Goal: Task Accomplishment & Management: Manage account settings

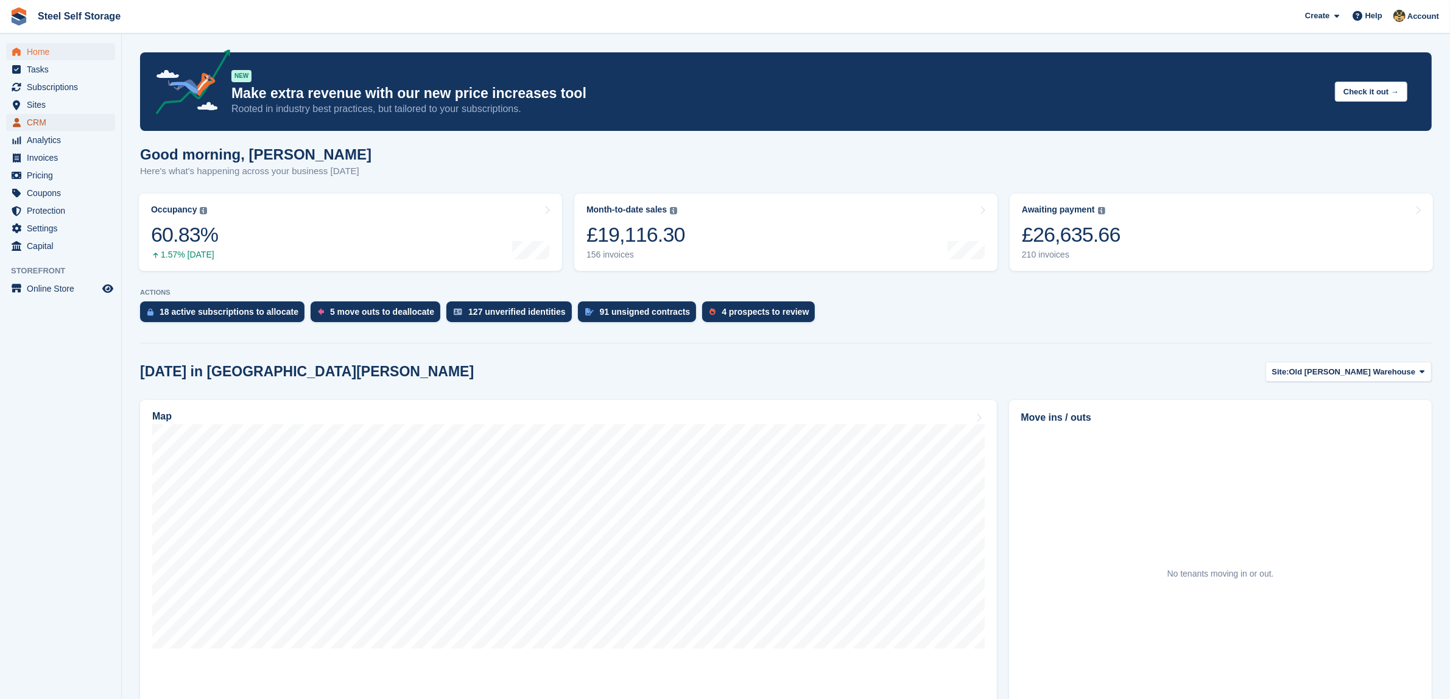
click at [85, 114] on span "CRM" at bounding box center [63, 122] width 73 height 17
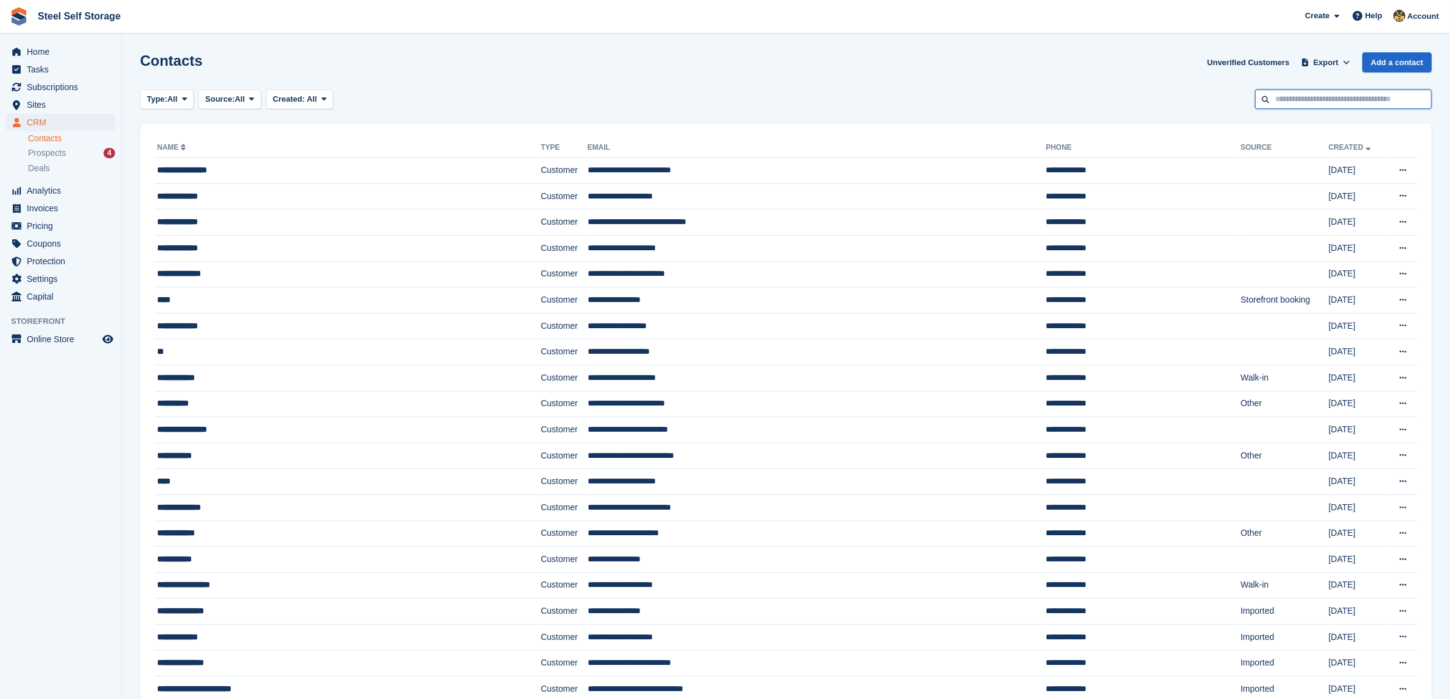
click at [1377, 95] on input "text" at bounding box center [1343, 100] width 177 height 20
type input "******"
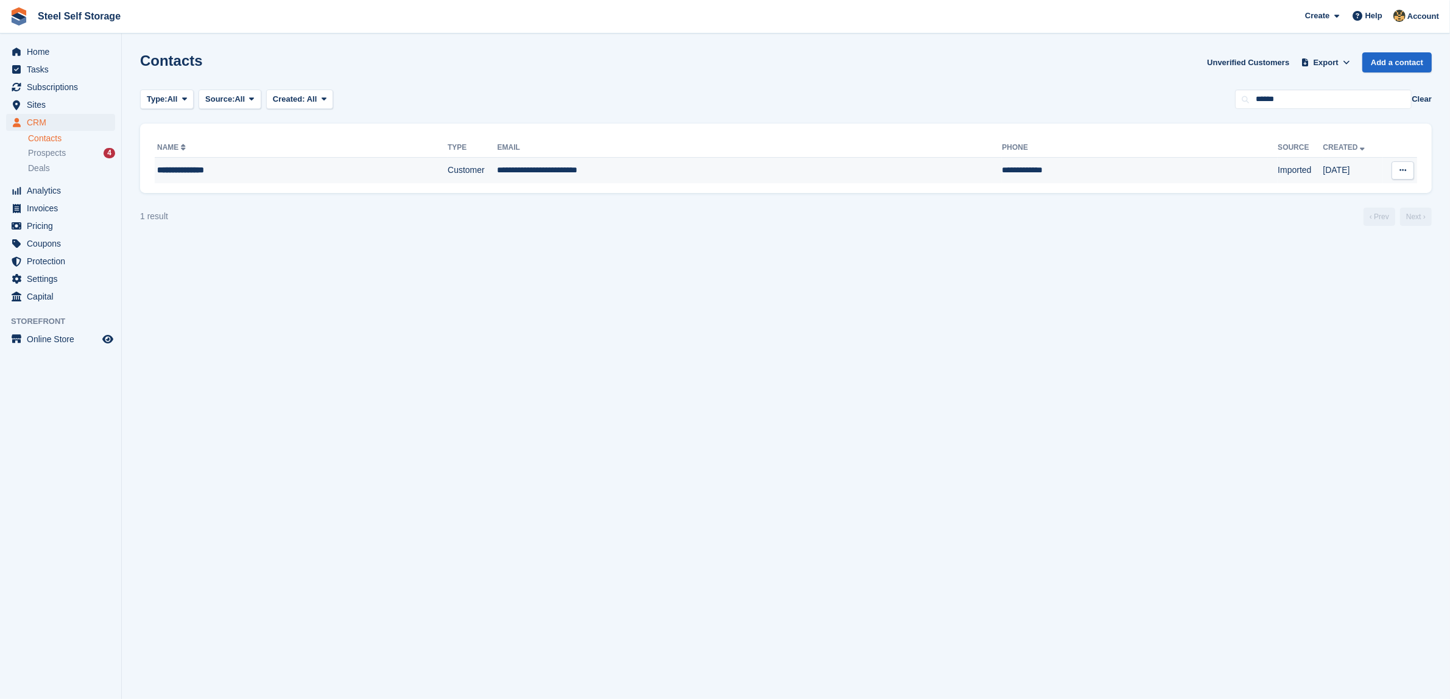
click at [1278, 159] on td "Imported" at bounding box center [1300, 171] width 45 height 26
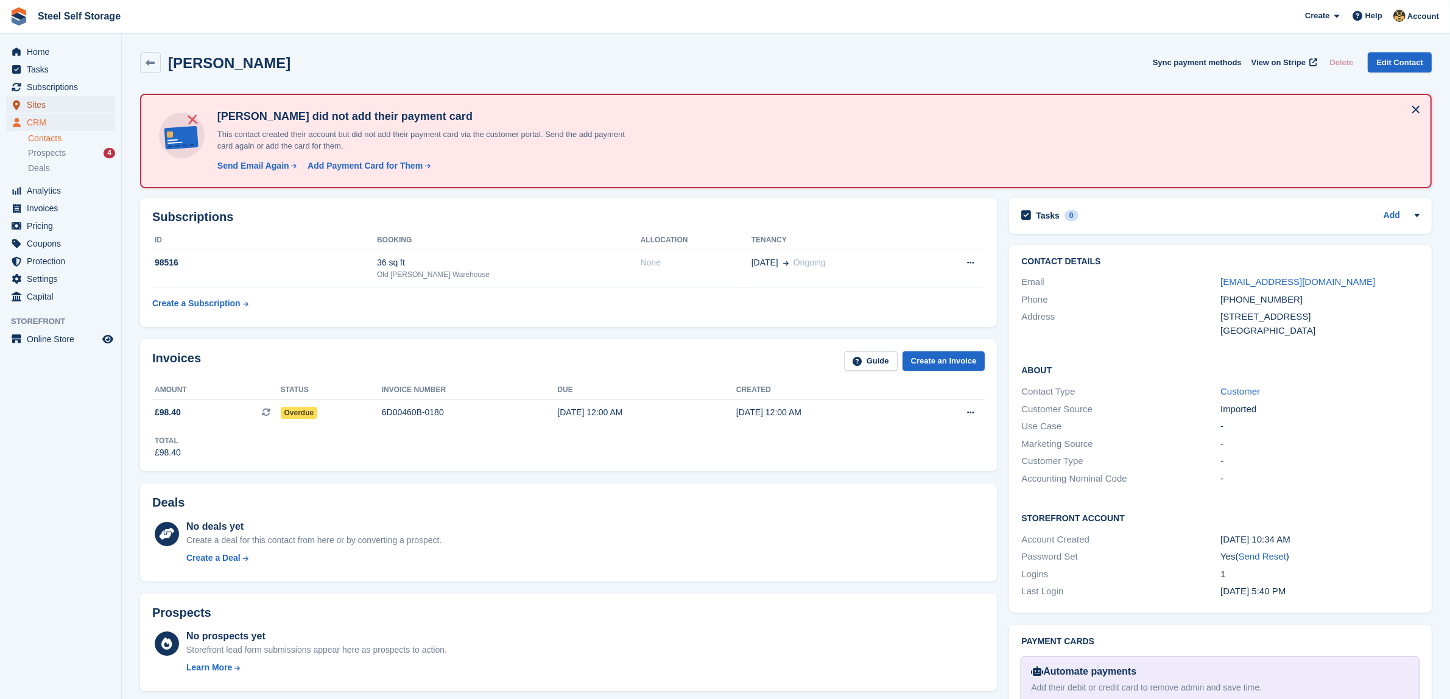
click at [38, 99] on span "Sites" at bounding box center [63, 104] width 73 height 17
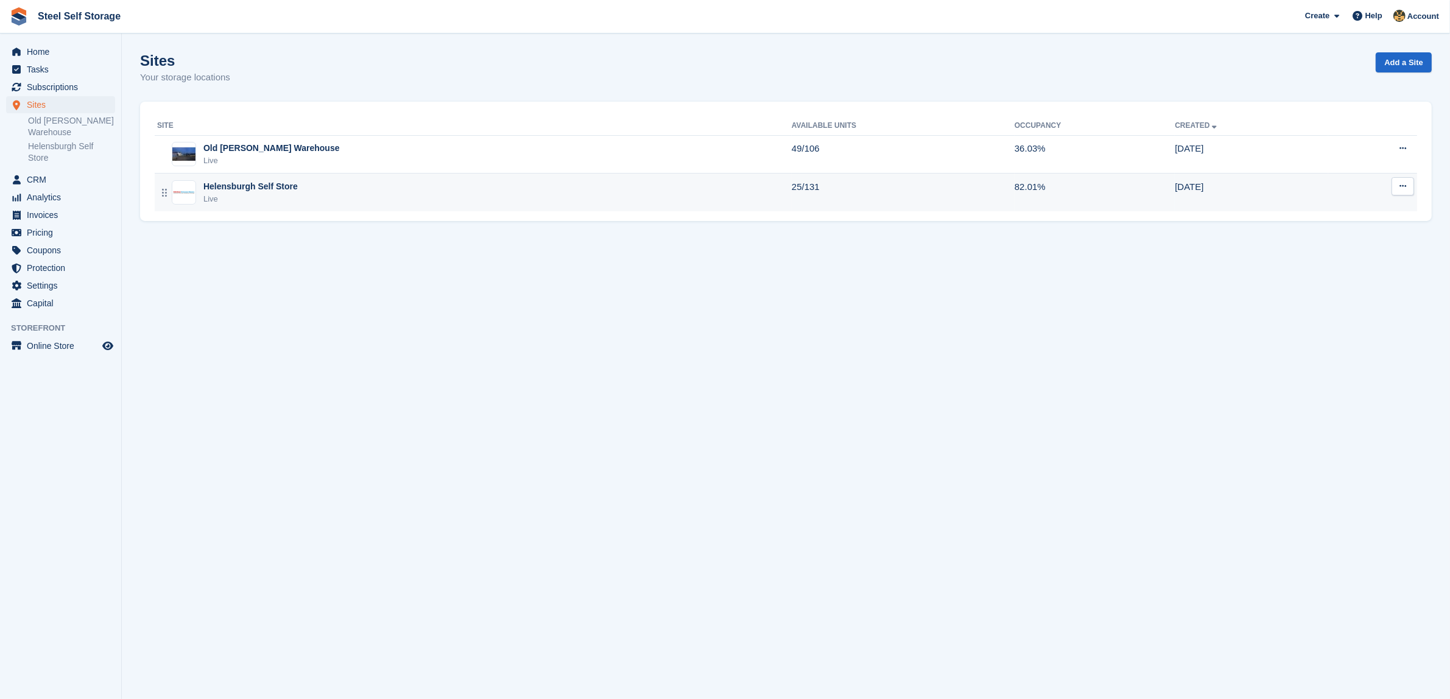
click at [244, 186] on div "Helensburgh Self Store" at bounding box center [250, 186] width 94 height 13
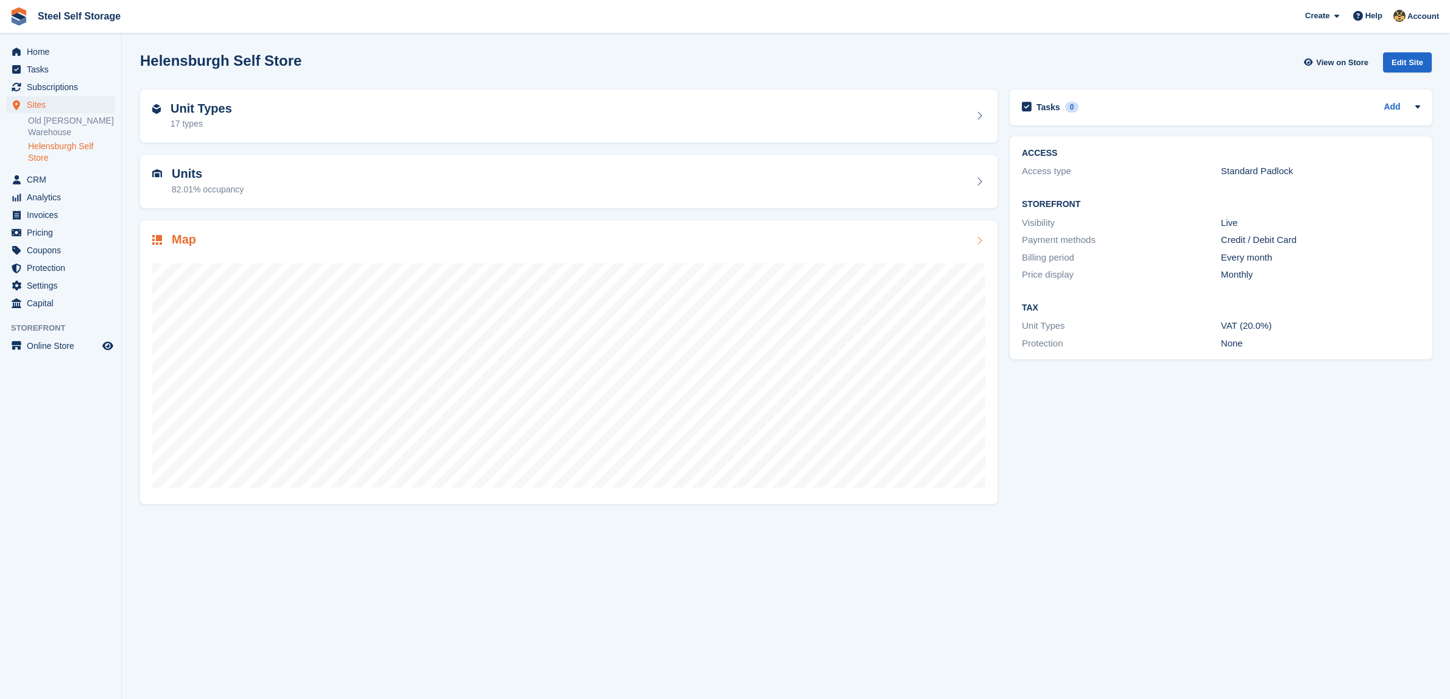
click at [474, 258] on div at bounding box center [568, 370] width 833 height 244
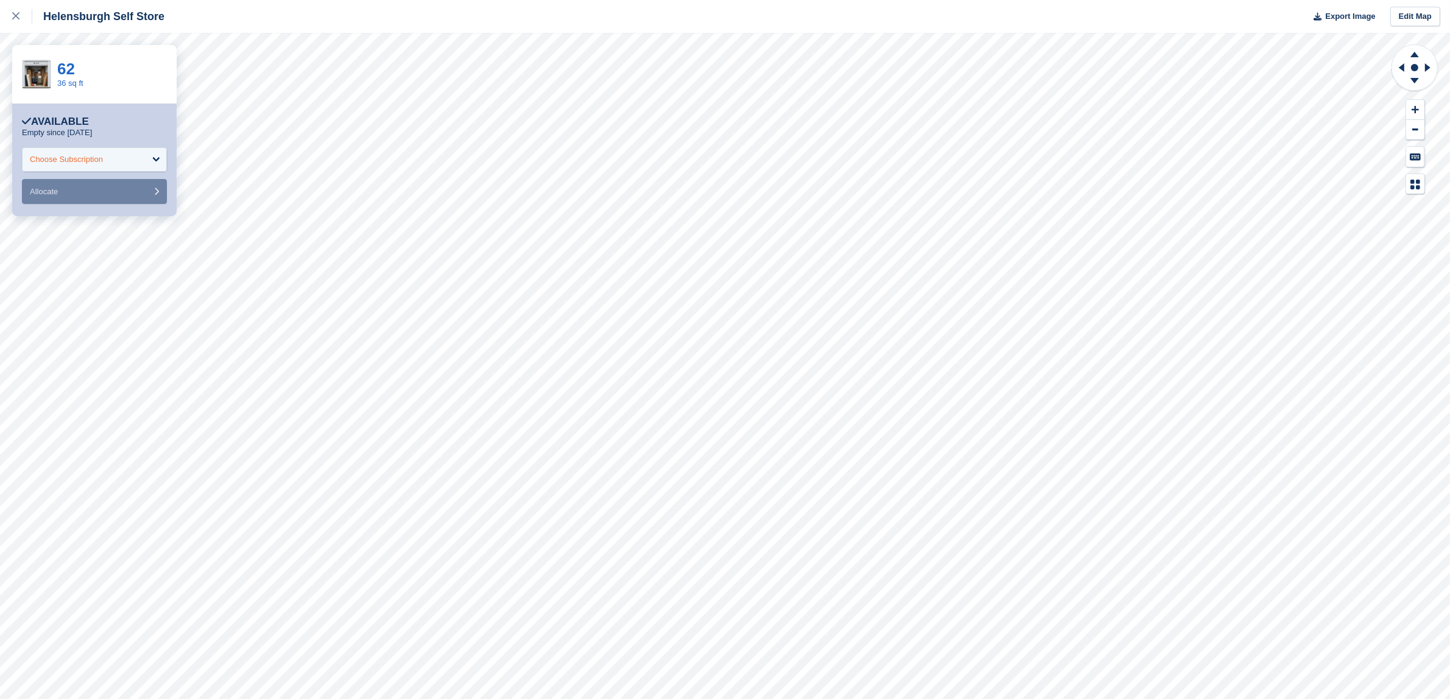
click at [65, 166] on div "Choose Subscription" at bounding box center [94, 159] width 145 height 24
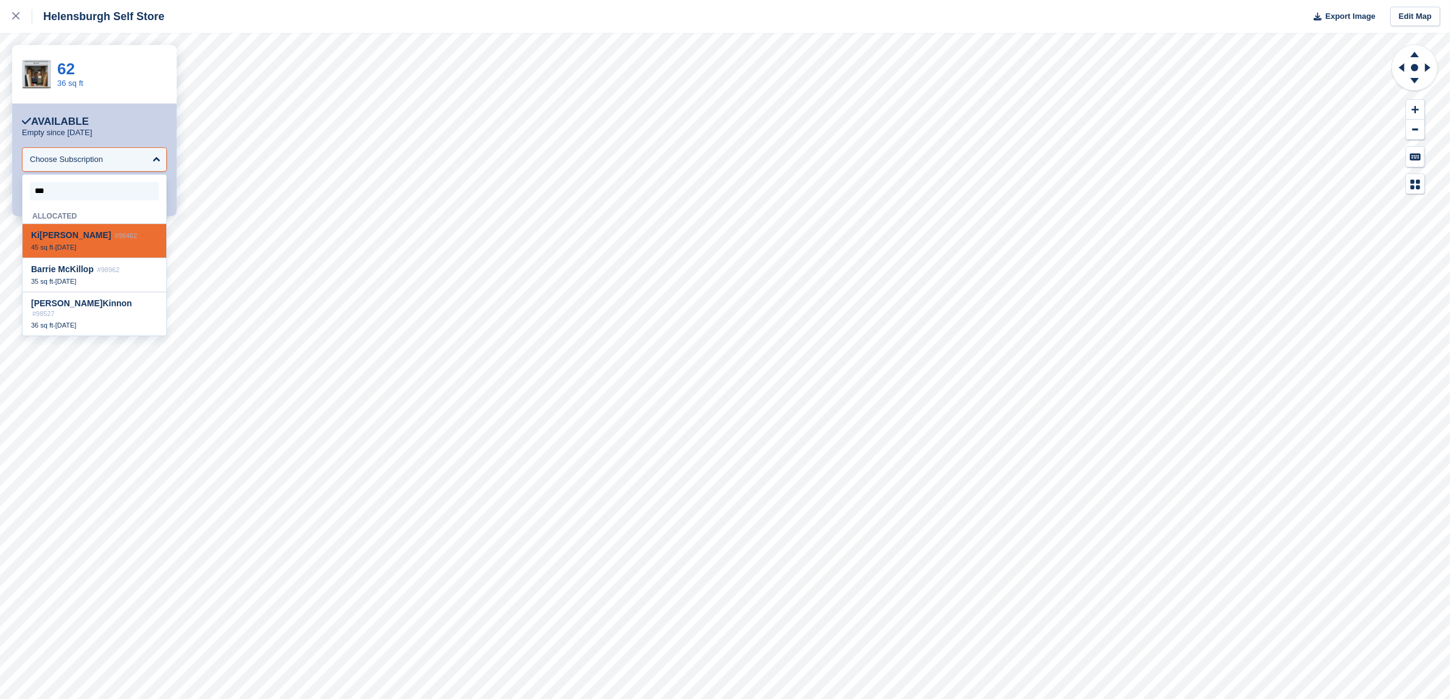
type input "****"
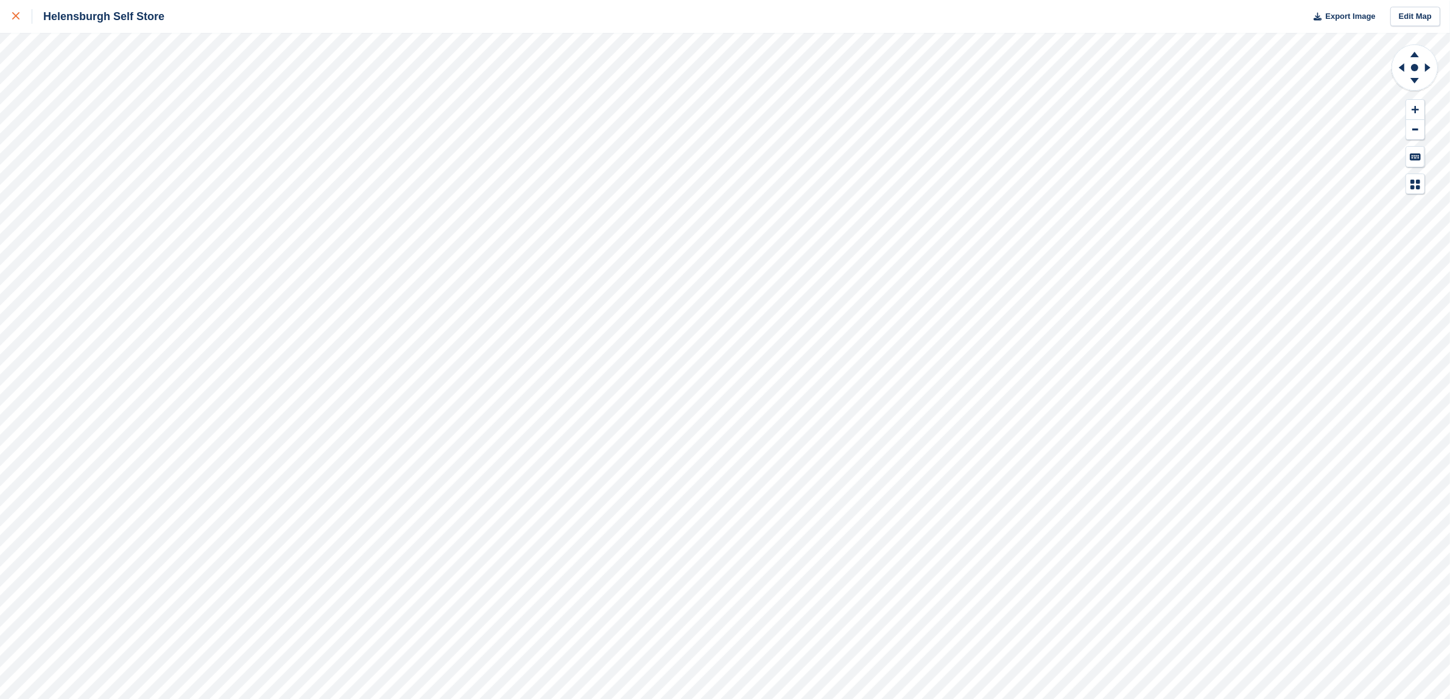
click at [7, 25] on link at bounding box center [16, 16] width 32 height 33
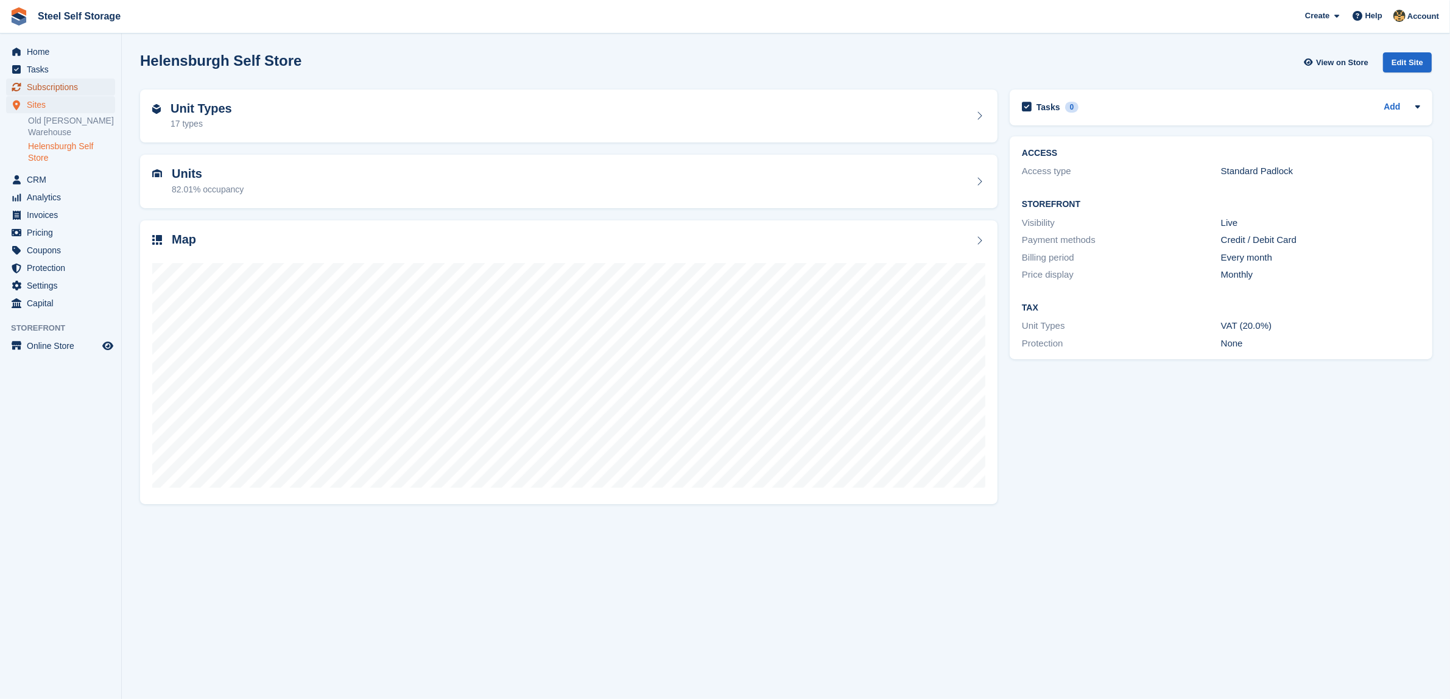
click at [80, 80] on span "Subscriptions" at bounding box center [63, 87] width 73 height 17
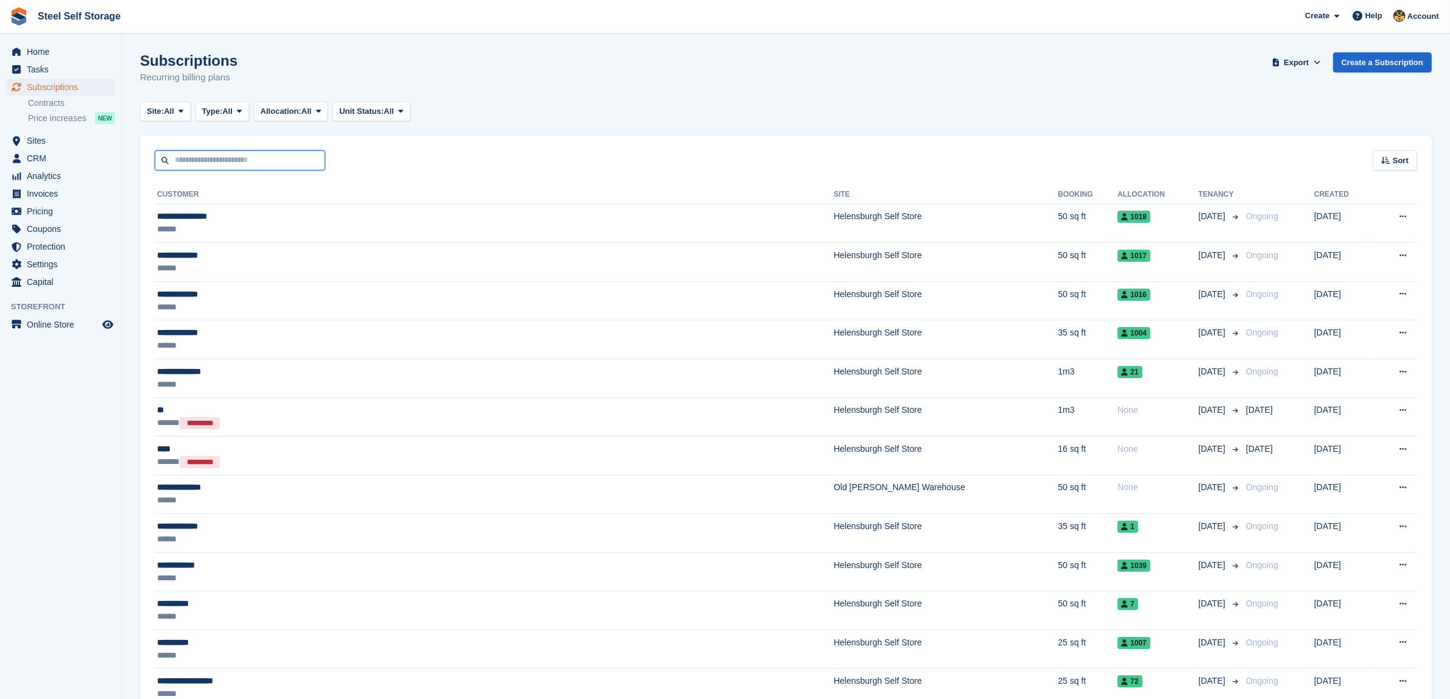
click at [215, 157] on input "text" at bounding box center [240, 160] width 171 height 20
type input "******"
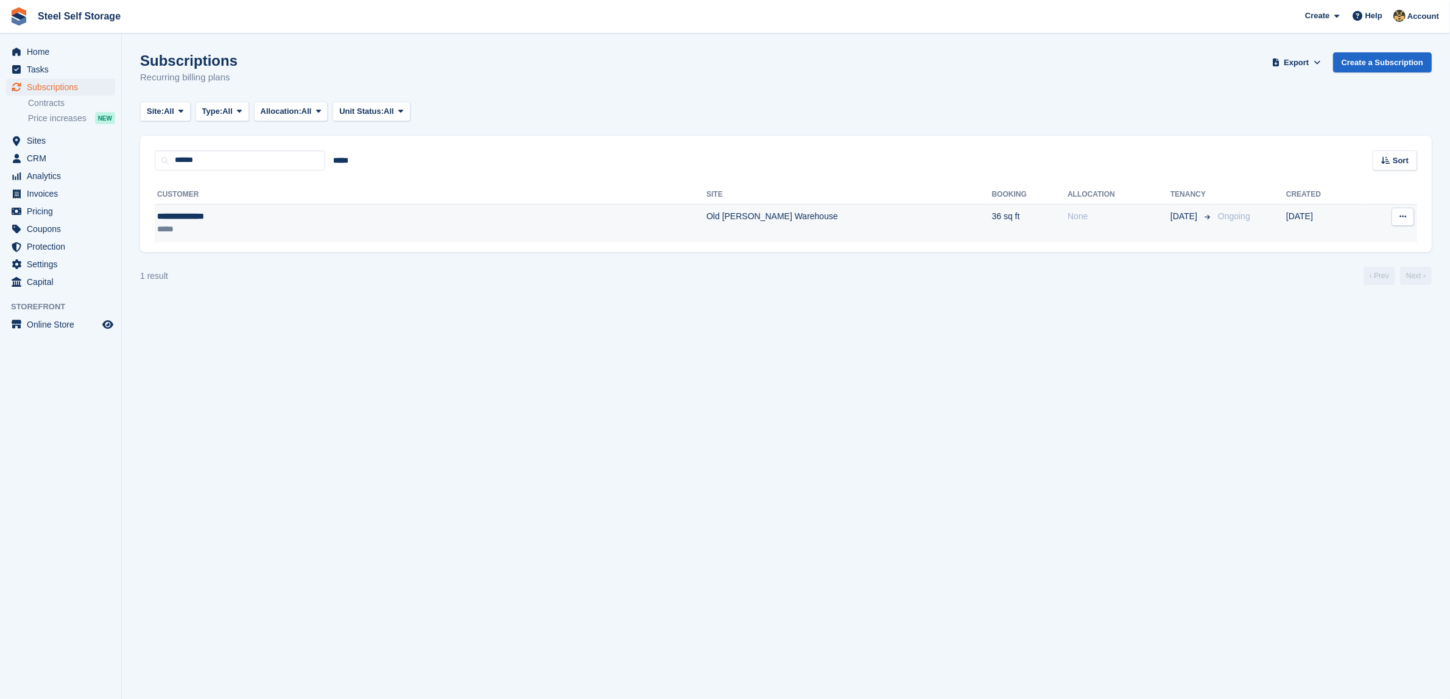
click at [314, 224] on div "*****" at bounding box center [283, 229] width 252 height 13
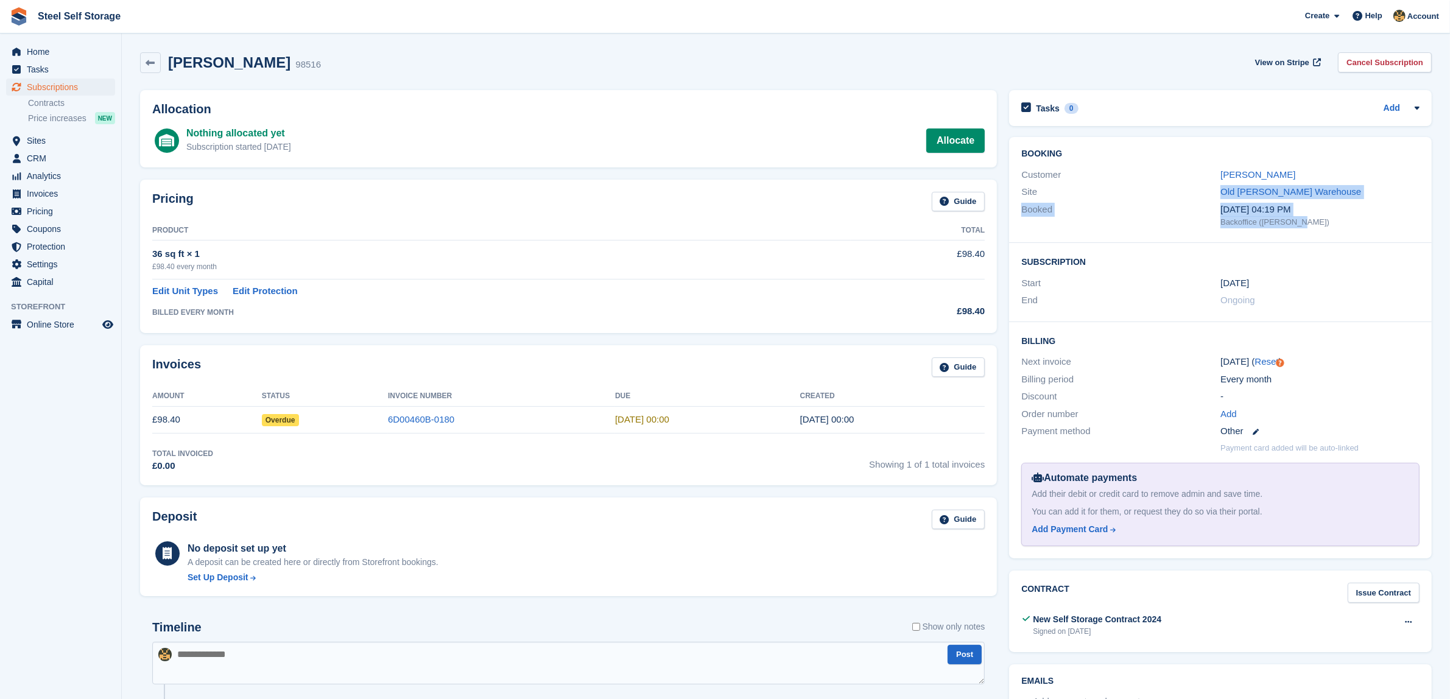
drag, startPoint x: 1296, startPoint y: 224, endPoint x: 1141, endPoint y: 183, distance: 160.6
click at [1145, 190] on div "Booking Customer Kirsty Readhead Site [GEOGRAPHIC_DATA][PERSON_NAME] Booked [DA…" at bounding box center [1220, 190] width 423 height 106
click at [1140, 175] on div "Customer" at bounding box center [1120, 175] width 199 height 14
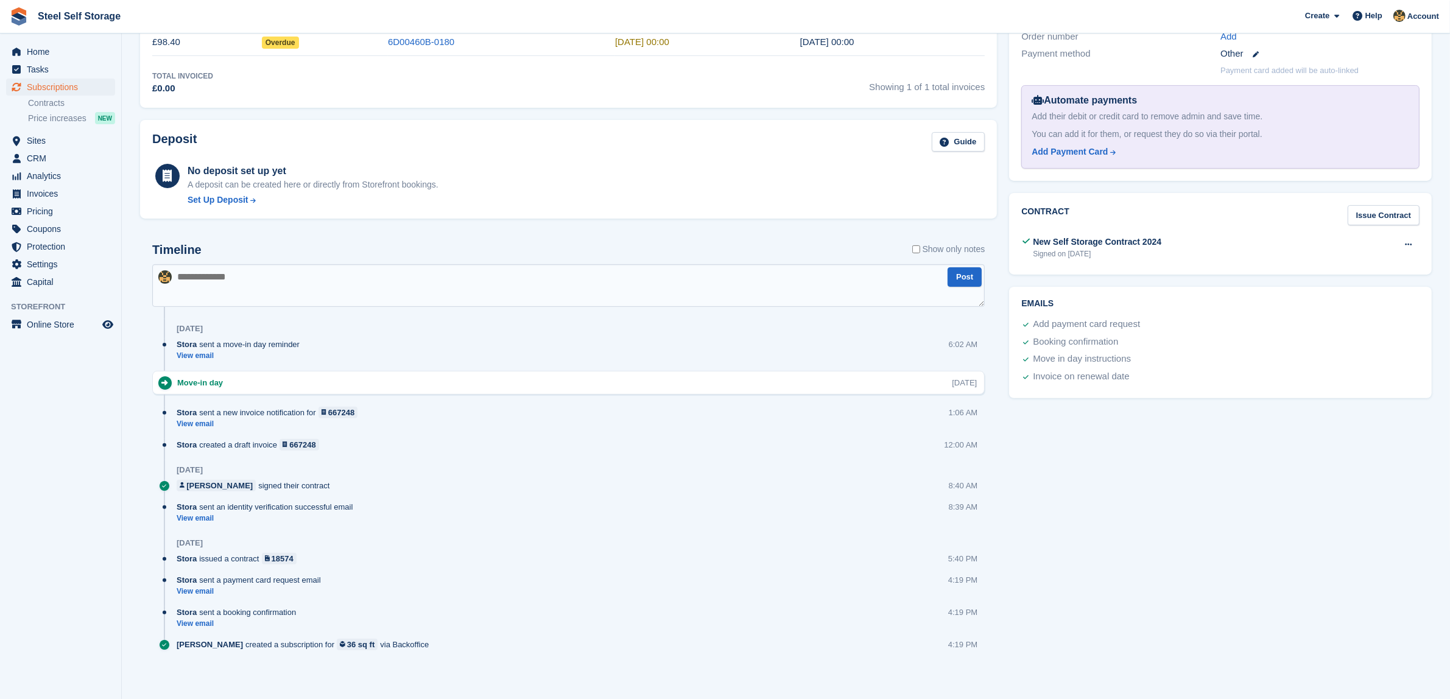
scroll to position [381, 0]
click at [802, 293] on textarea at bounding box center [568, 282] width 833 height 43
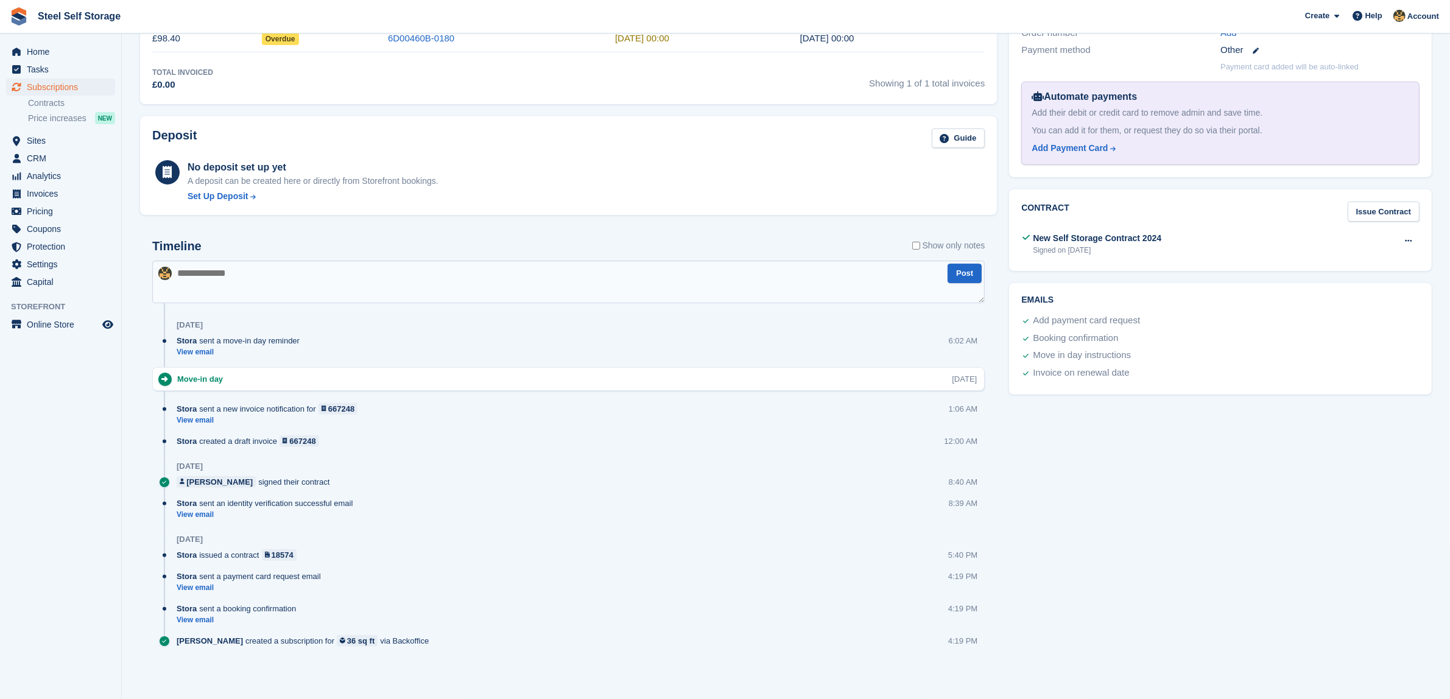
drag, startPoint x: 256, startPoint y: 557, endPoint x: 132, endPoint y: 563, distance: 123.8
click at [134, 562] on div "Timeline Show only notes Post [DATE] Stora sent a move-in day reminder View ema…" at bounding box center [568, 452] width 869 height 476
click at [280, 579] on div "Stora sent a payment card request email" at bounding box center [252, 577] width 150 height 12
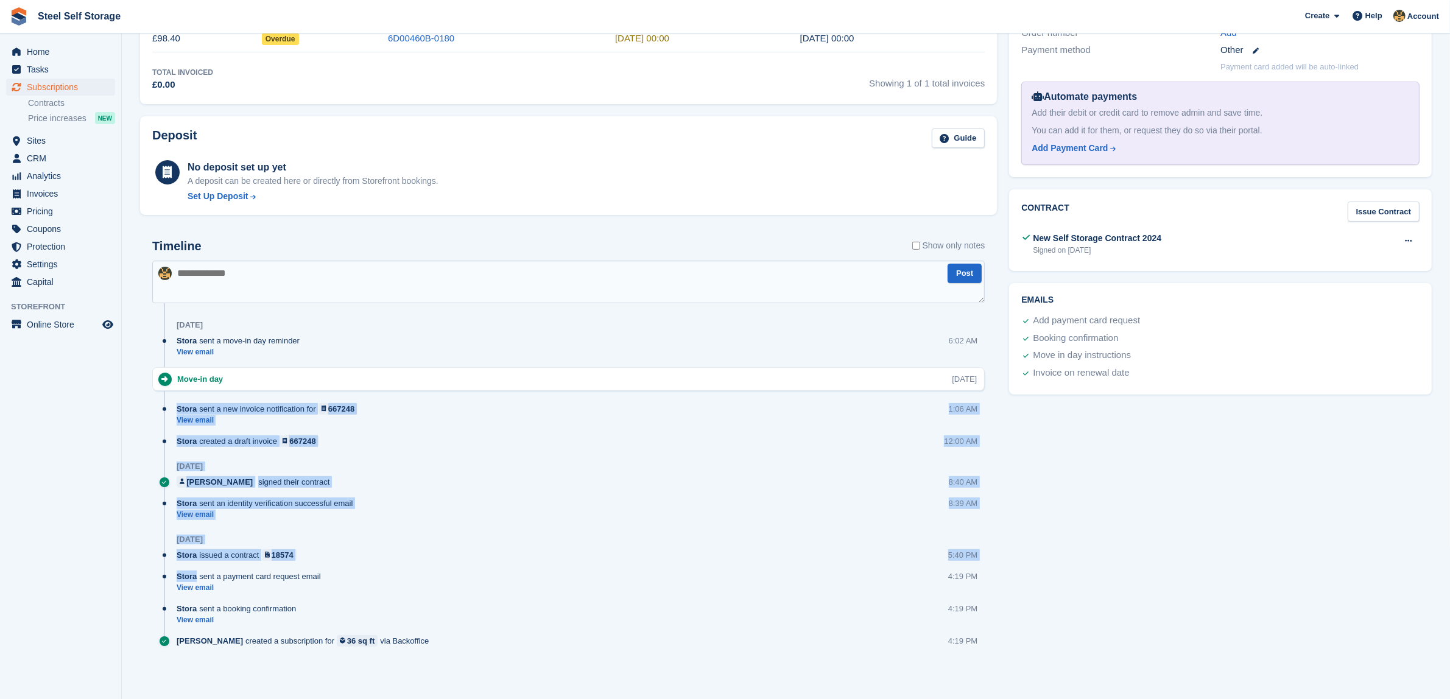
drag, startPoint x: 320, startPoint y: 580, endPoint x: 177, endPoint y: 391, distance: 236.6
click at [177, 391] on div "Timeline Show only notes Post [DATE] Stora sent a move-in day reminder View ema…" at bounding box center [568, 447] width 833 height 417
click at [756, 518] on div "Stora sent an identity verification successful email View email 8:39 AM" at bounding box center [581, 514] width 808 height 32
click at [732, 513] on div "Stora sent an identity verification successful email View email 8:39 AM" at bounding box center [581, 514] width 808 height 32
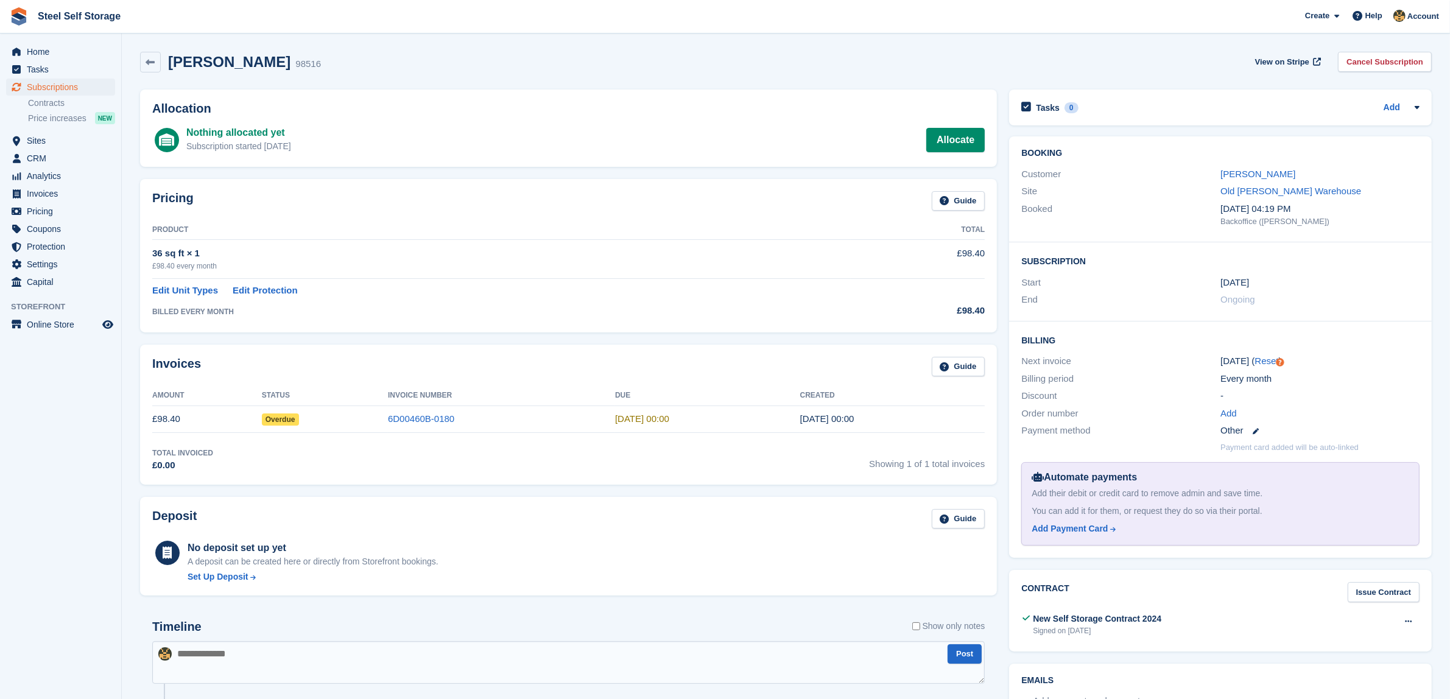
scroll to position [0, 0]
